Goal: Go to known website

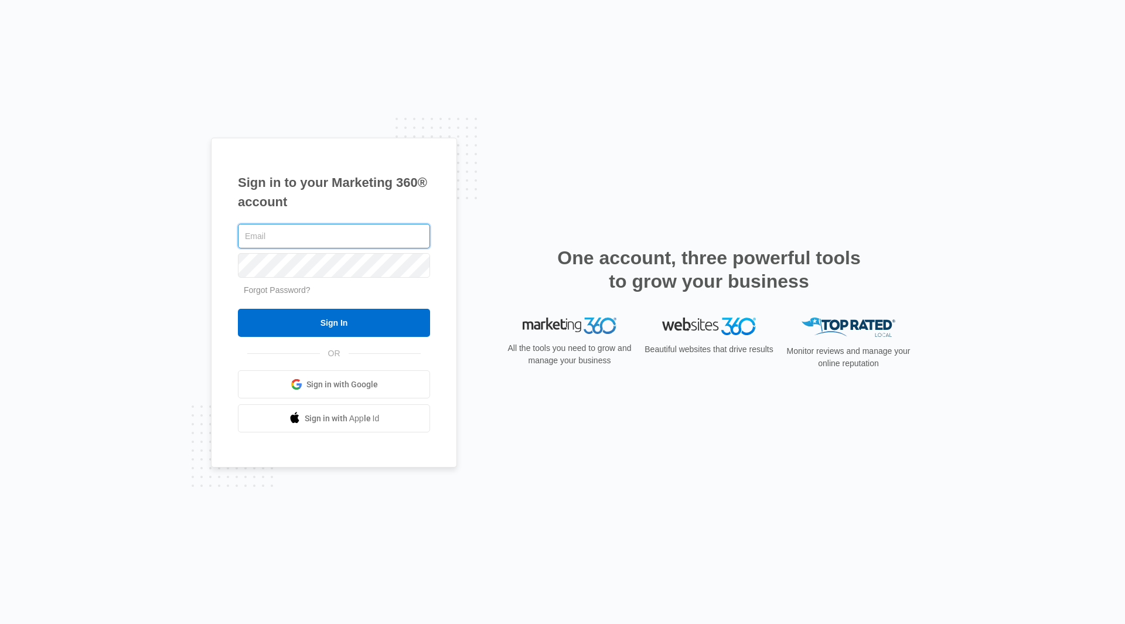
type input "[EMAIL_ADDRESS][PERSON_NAME][DOMAIN_NAME]"
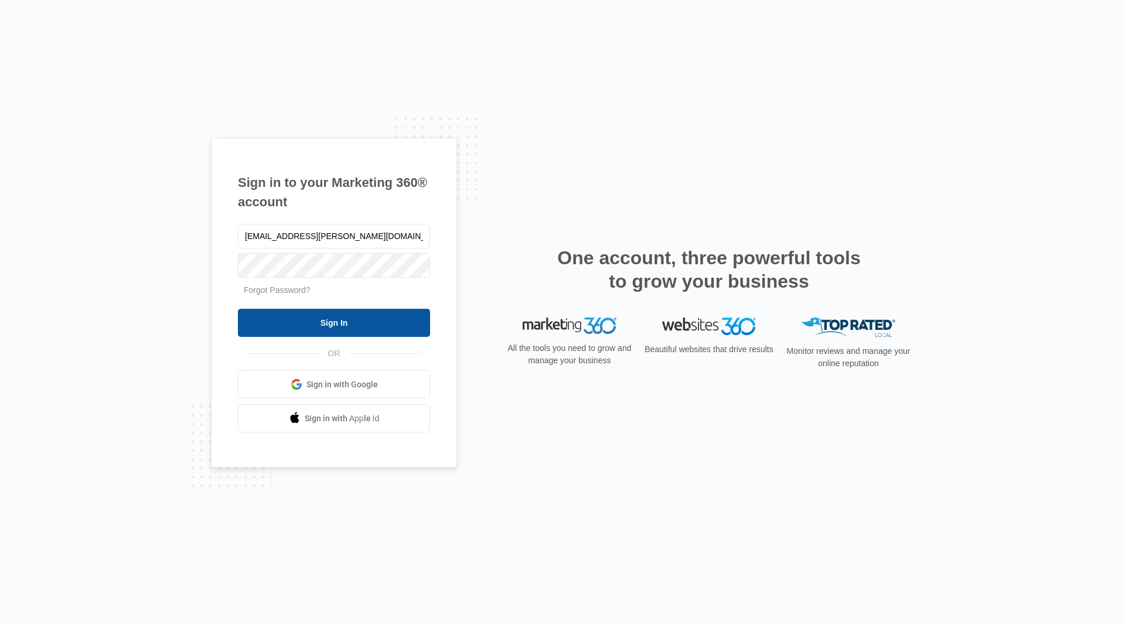
click at [375, 318] on input "Sign In" at bounding box center [334, 323] width 192 height 28
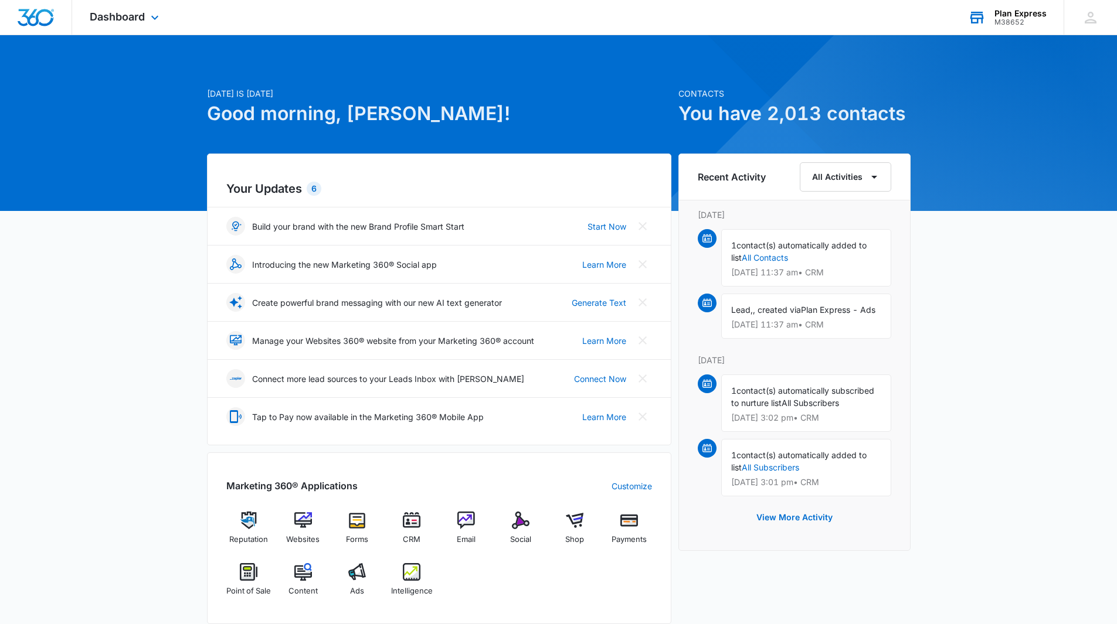
click at [1018, 11] on div "Plan Express" at bounding box center [1020, 13] width 52 height 9
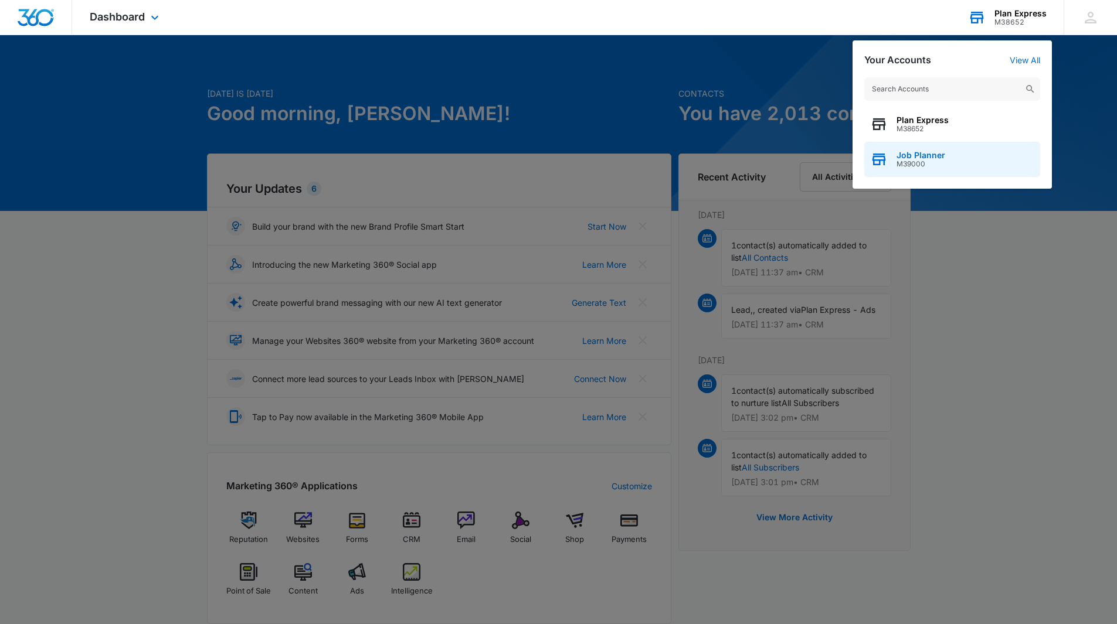
click at [947, 151] on div "Job Planner M39000" at bounding box center [952, 159] width 176 height 35
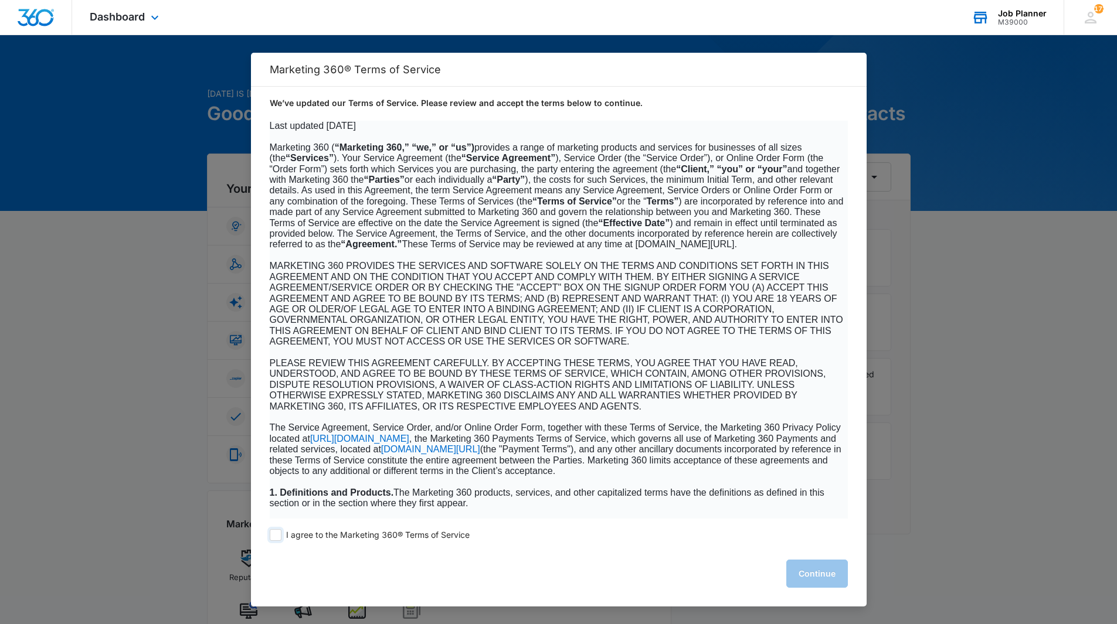
click at [273, 538] on span at bounding box center [276, 535] width 12 height 12
click at [273, 538] on input "I agree to the Marketing 360® Terms of Service" at bounding box center [276, 535] width 12 height 12
checkbox input "true"
click at [818, 583] on button "Continue" at bounding box center [817, 574] width 62 height 28
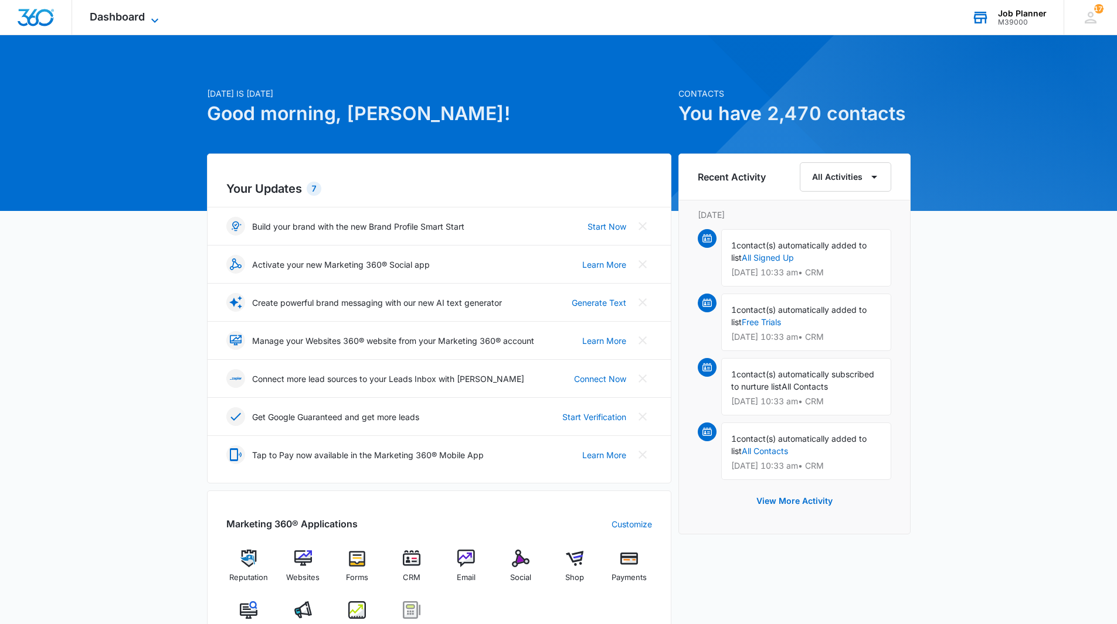
click at [148, 16] on icon at bounding box center [155, 20] width 14 height 14
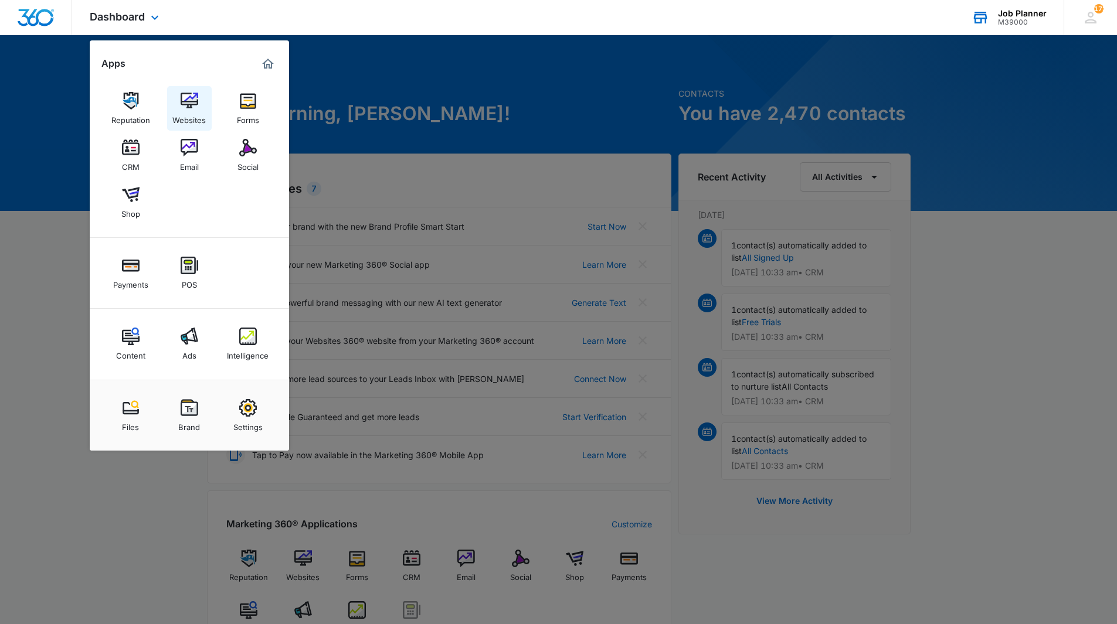
click at [193, 103] on img at bounding box center [190, 101] width 18 height 18
